Goal: Transaction & Acquisition: Purchase product/service

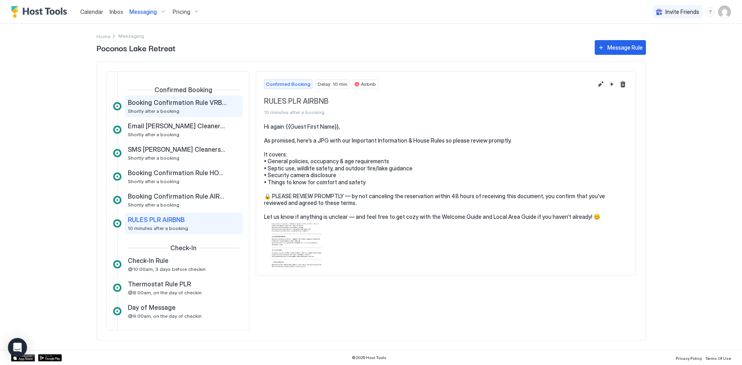
scroll to position [23, 0]
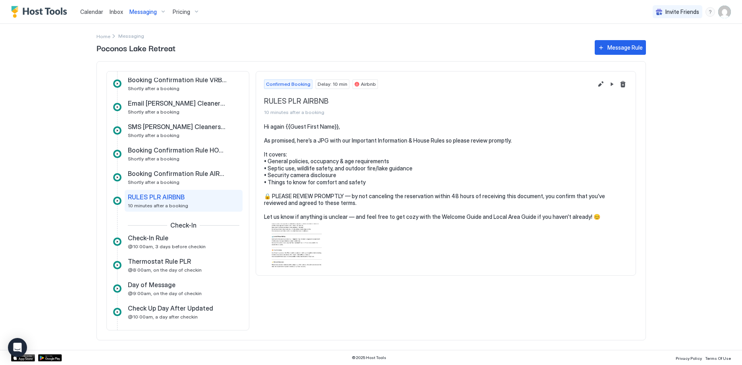
click at [179, 11] on span "Pricing" at bounding box center [181, 11] width 17 height 7
click at [165, 94] on span "Poconos Lake Retreat" at bounding box center [183, 96] width 56 height 6
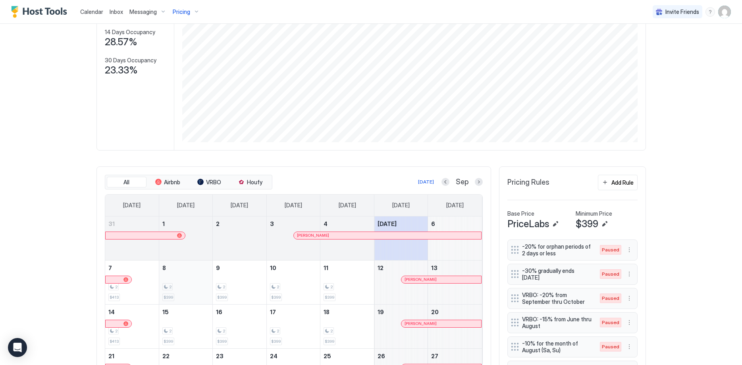
scroll to position [172, 0]
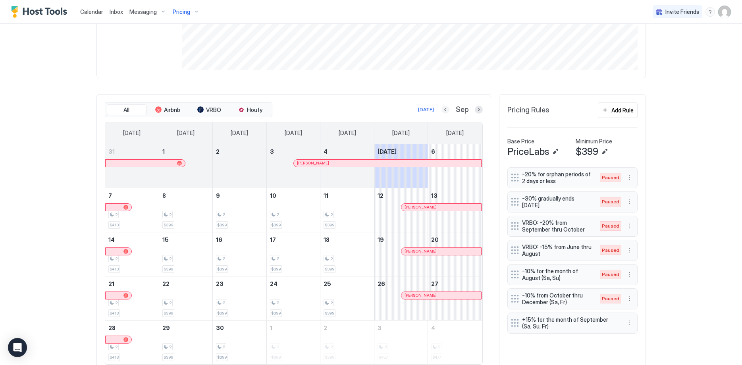
click at [444, 109] on button "Previous month" at bounding box center [445, 110] width 8 height 8
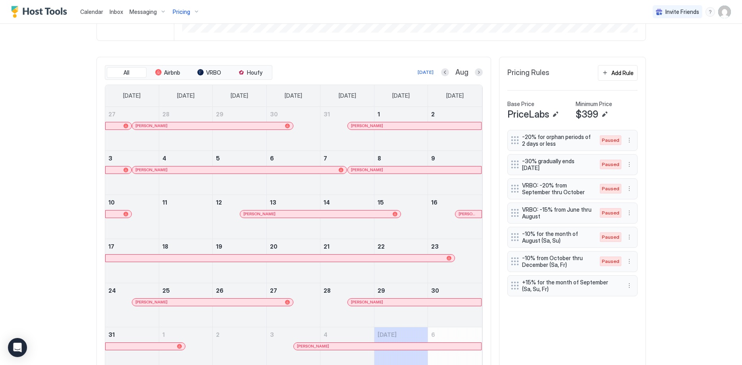
scroll to position [243, 0]
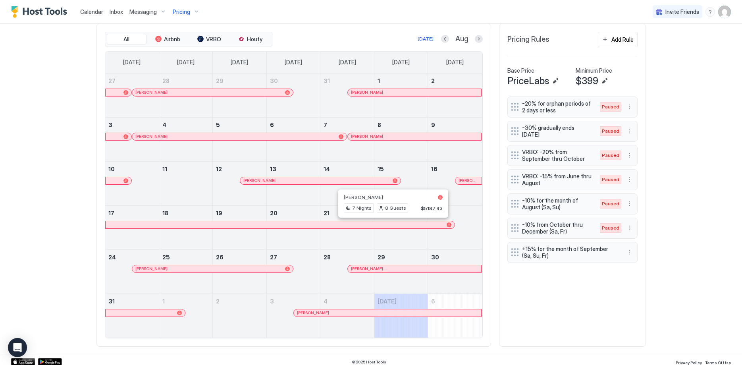
click at [390, 225] on div at bounding box center [390, 225] width 6 height 6
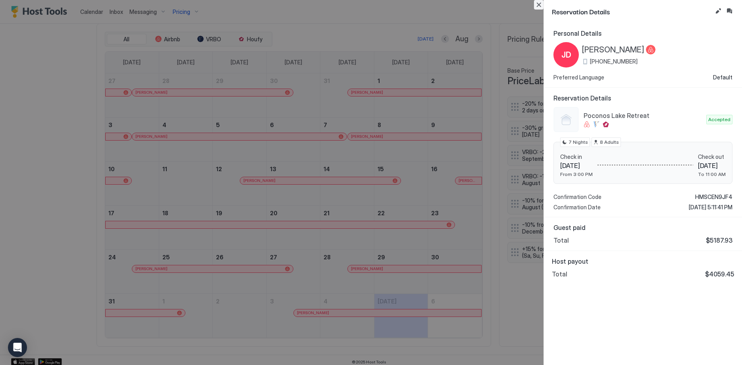
click at [541, 6] on button "Close" at bounding box center [539, 5] width 10 height 10
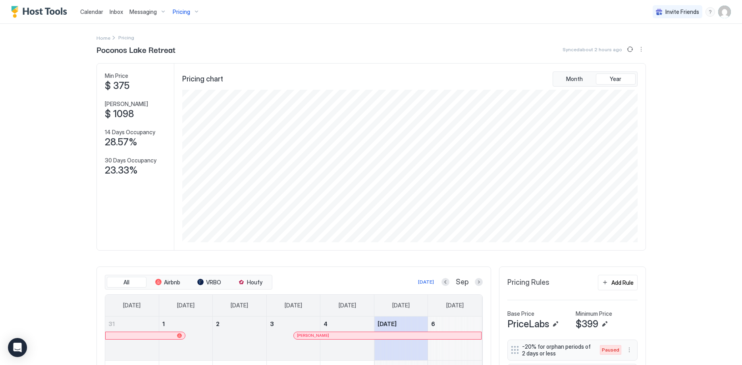
scroll to position [152, 457]
